Goal: Navigation & Orientation: Find specific page/section

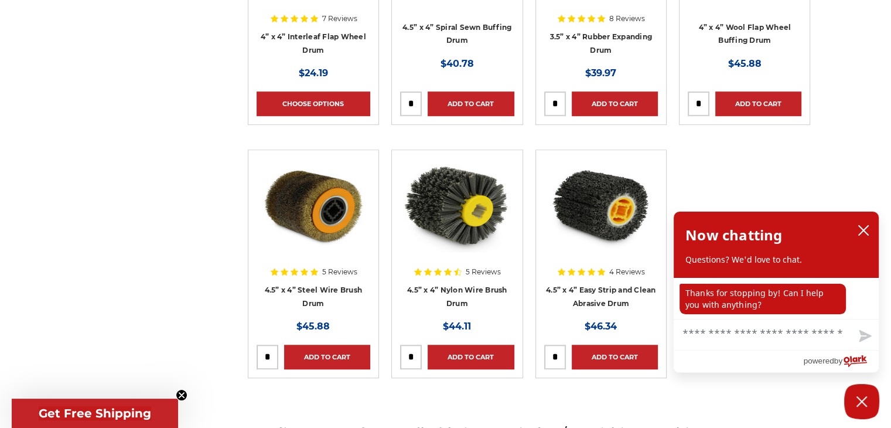
scroll to position [879, 0]
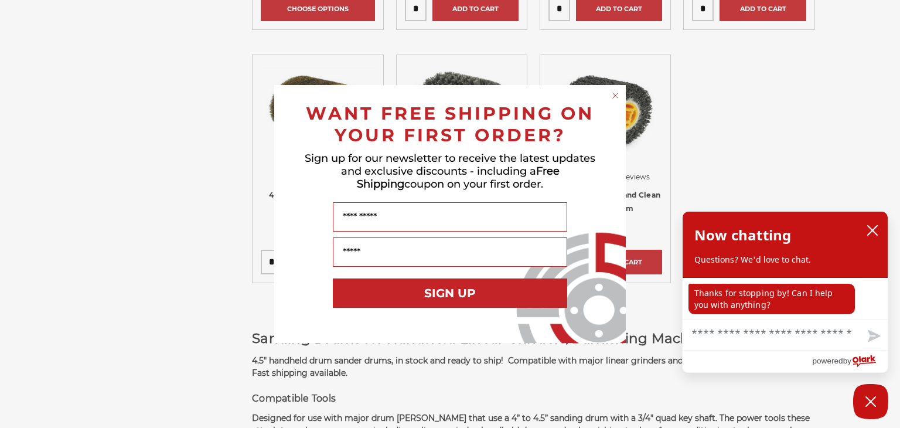
click at [615, 94] on circle "Close dialog" at bounding box center [615, 95] width 11 height 11
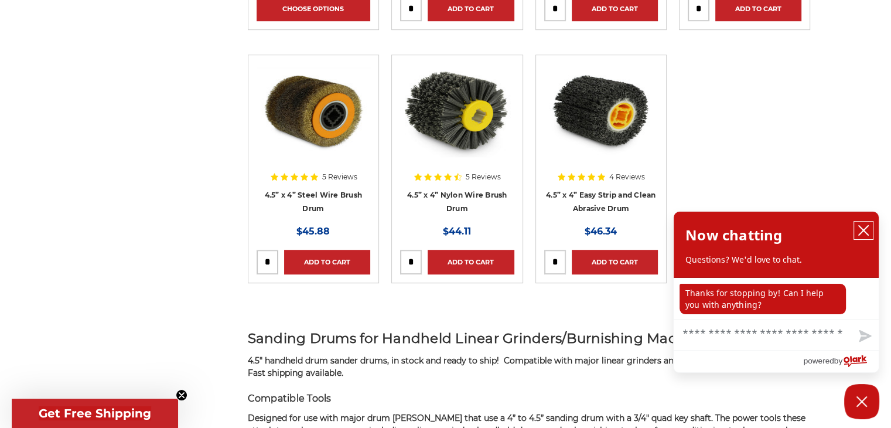
click at [865, 230] on icon "close chatbox" at bounding box center [864, 230] width 12 height 12
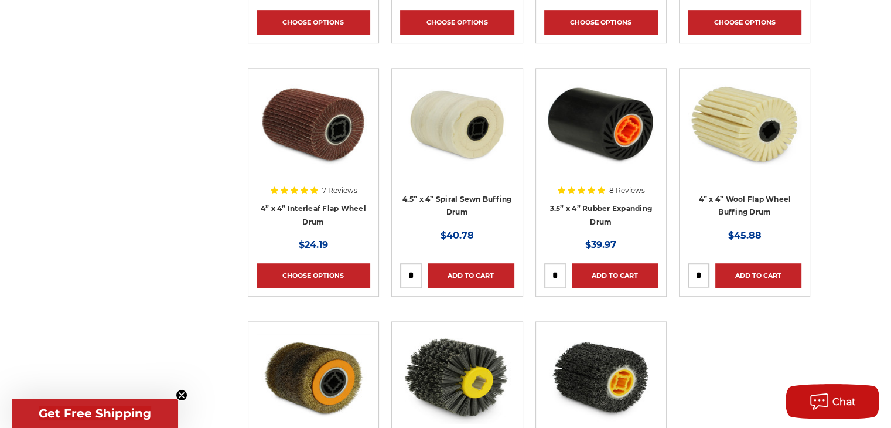
scroll to position [586, 0]
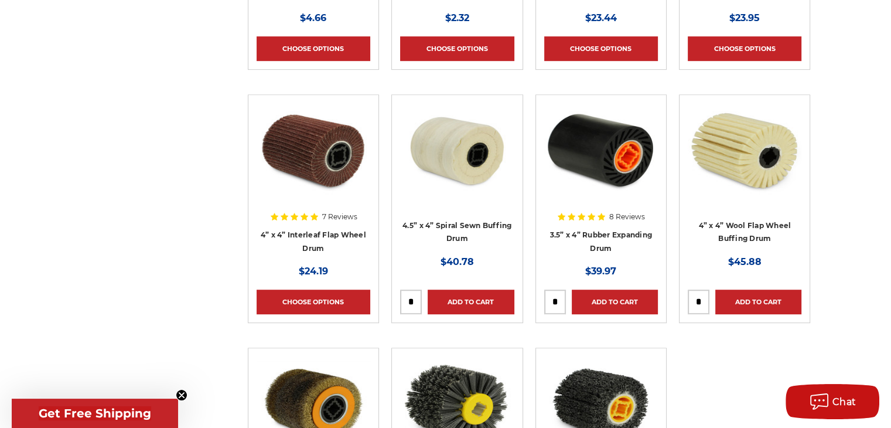
click at [593, 153] on img at bounding box center [601, 150] width 114 height 94
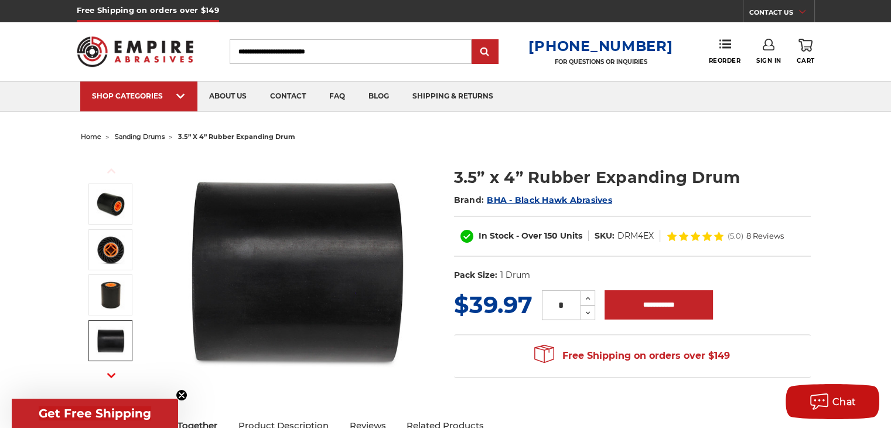
click at [108, 377] on icon "button" at bounding box center [111, 375] width 8 height 8
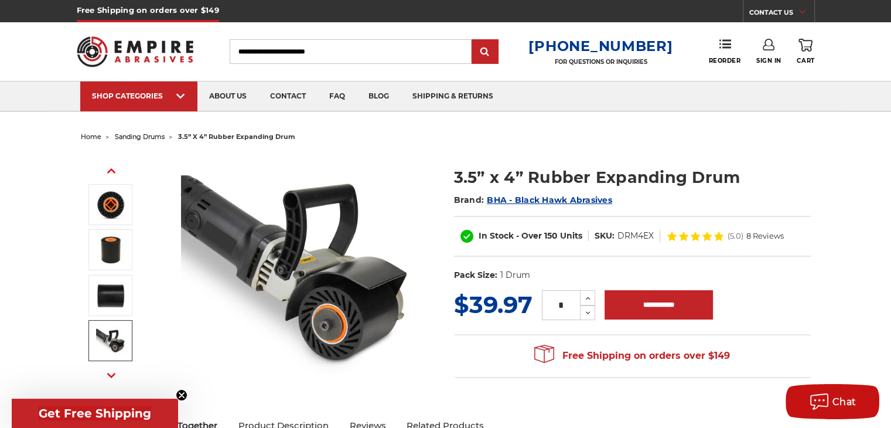
click at [111, 343] on img at bounding box center [110, 340] width 29 height 29
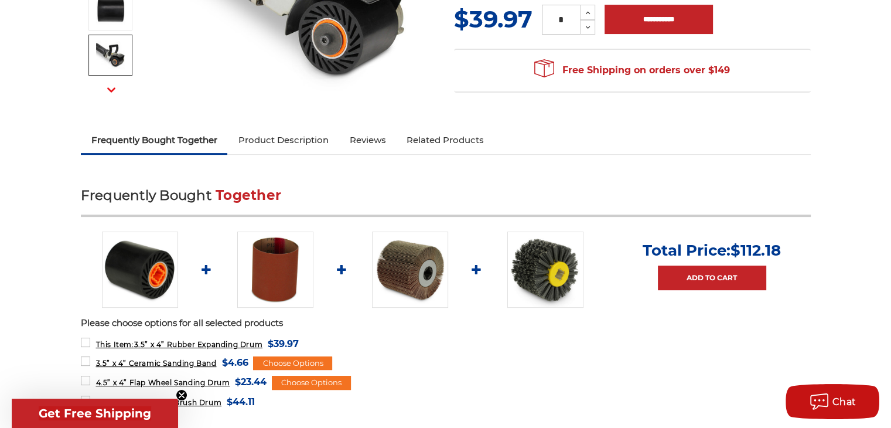
scroll to position [293, 0]
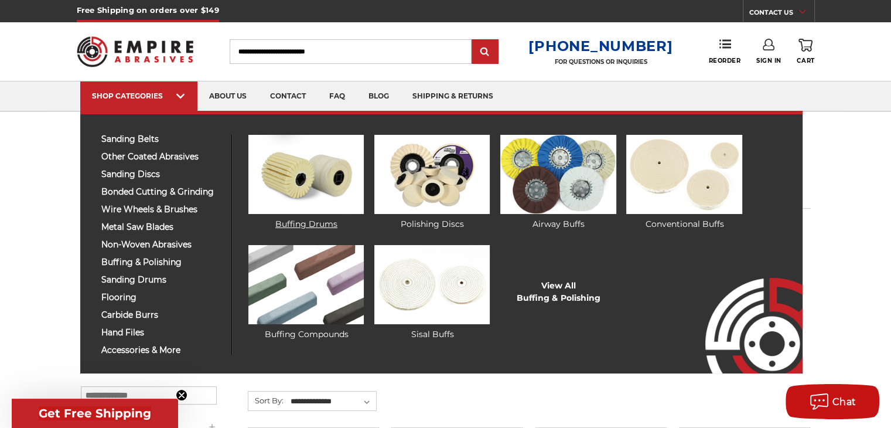
click at [306, 183] on img at bounding box center [305, 174] width 115 height 79
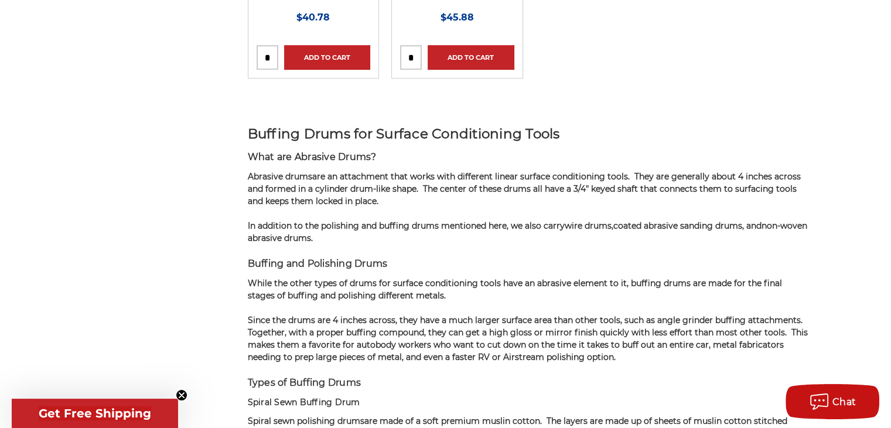
scroll to position [351, 0]
